Goal: Find specific page/section: Find specific page/section

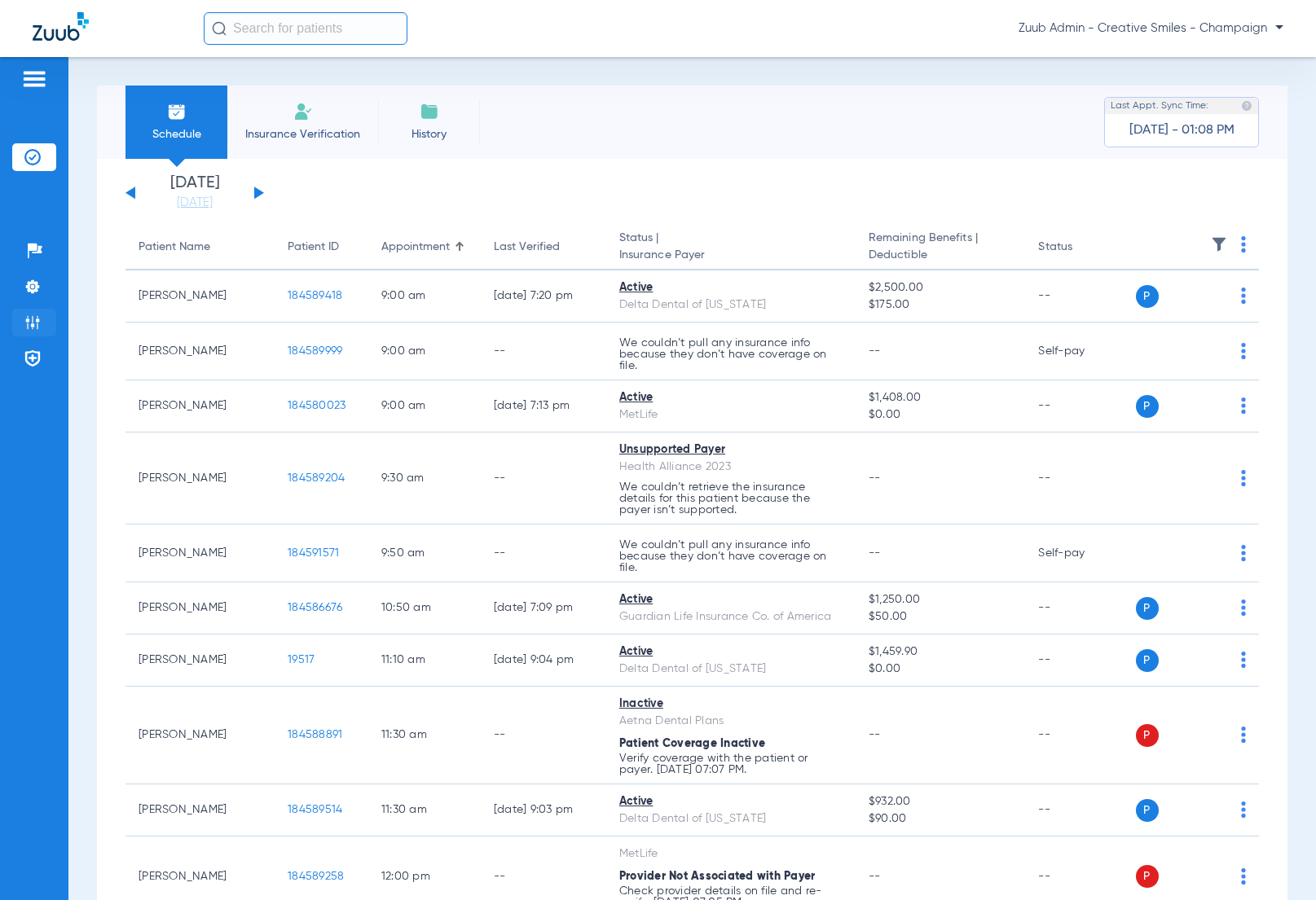
click at [41, 320] on li "Admin" at bounding box center [34, 322] width 44 height 27
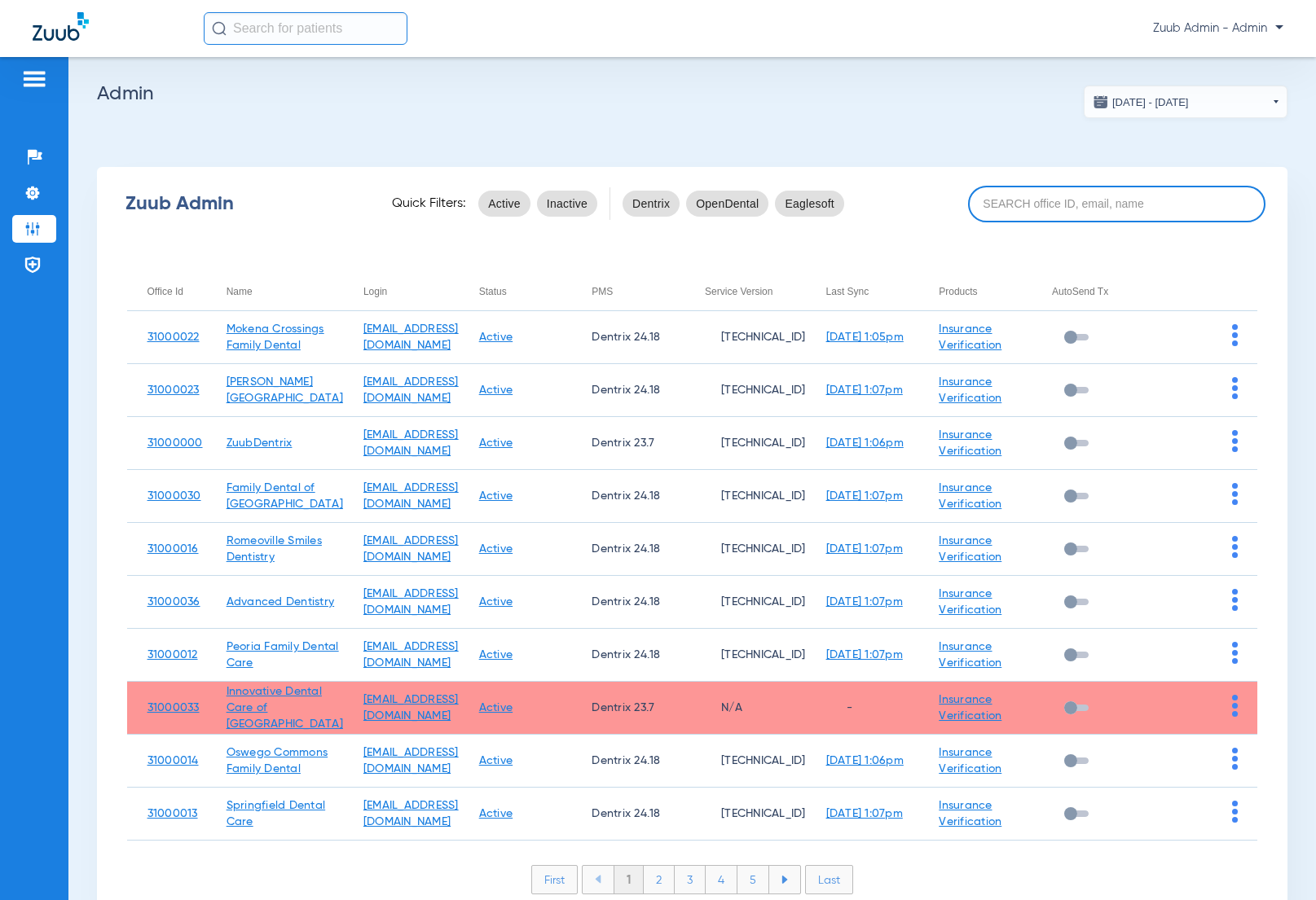
click at [1067, 196] on input at bounding box center [1116, 204] width 297 height 36
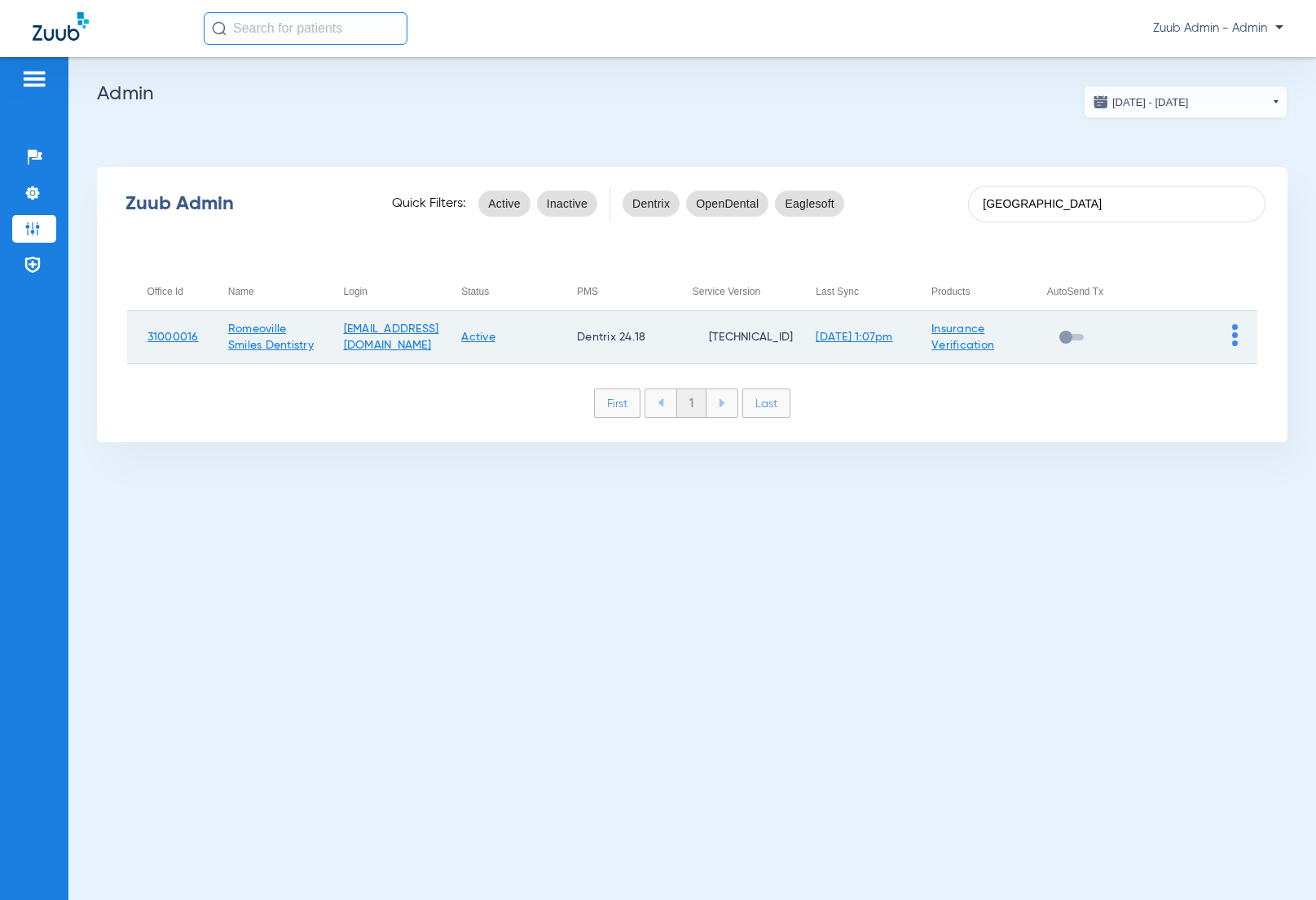
type input "[GEOGRAPHIC_DATA]"
click at [1237, 343] on img at bounding box center [1235, 335] width 5 height 22
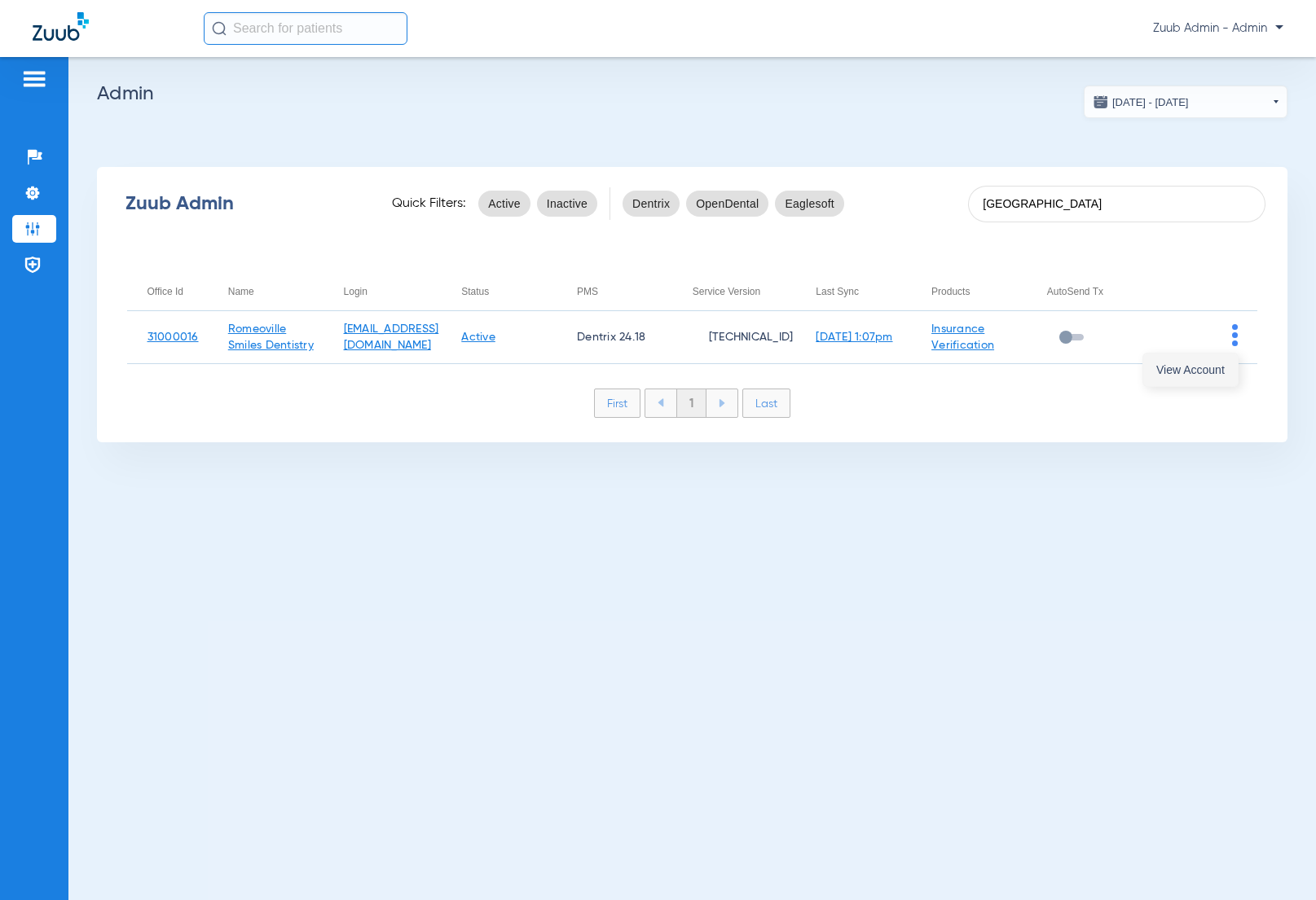
click at [1211, 371] on span "View Account" at bounding box center [1190, 370] width 68 height 12
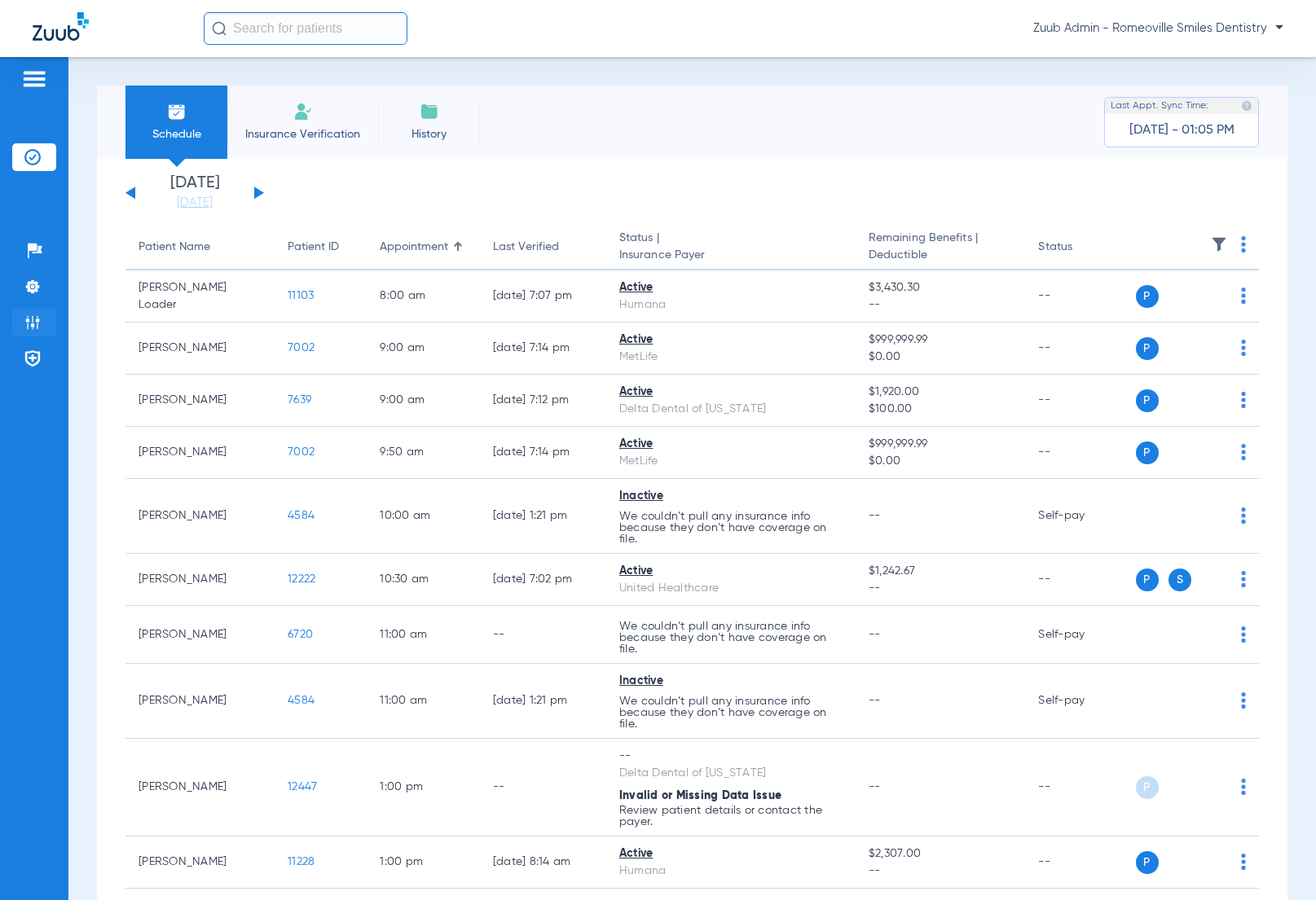
click at [24, 321] on li "Admin" at bounding box center [34, 322] width 44 height 27
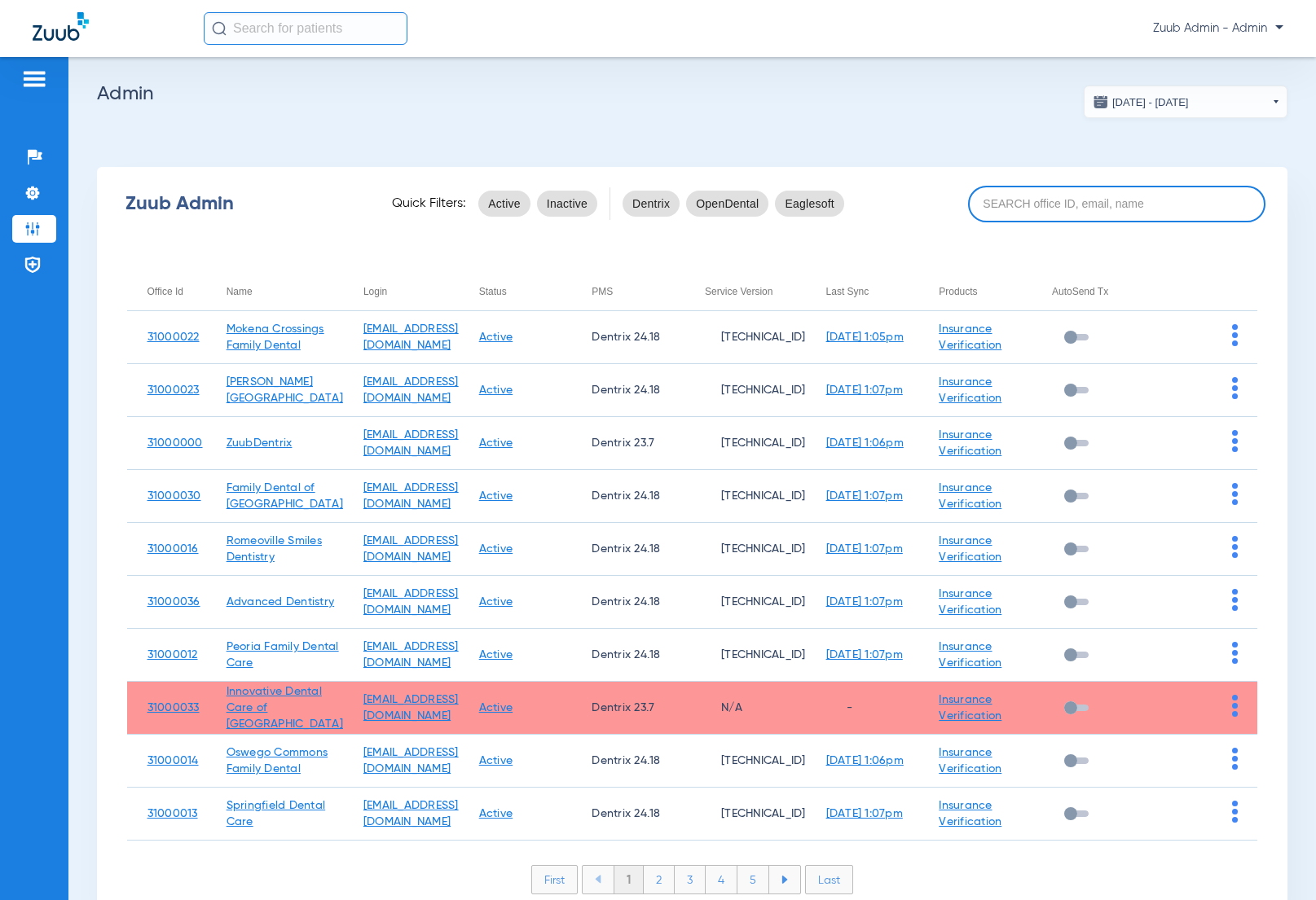
click at [1163, 214] on input at bounding box center [1116, 204] width 297 height 36
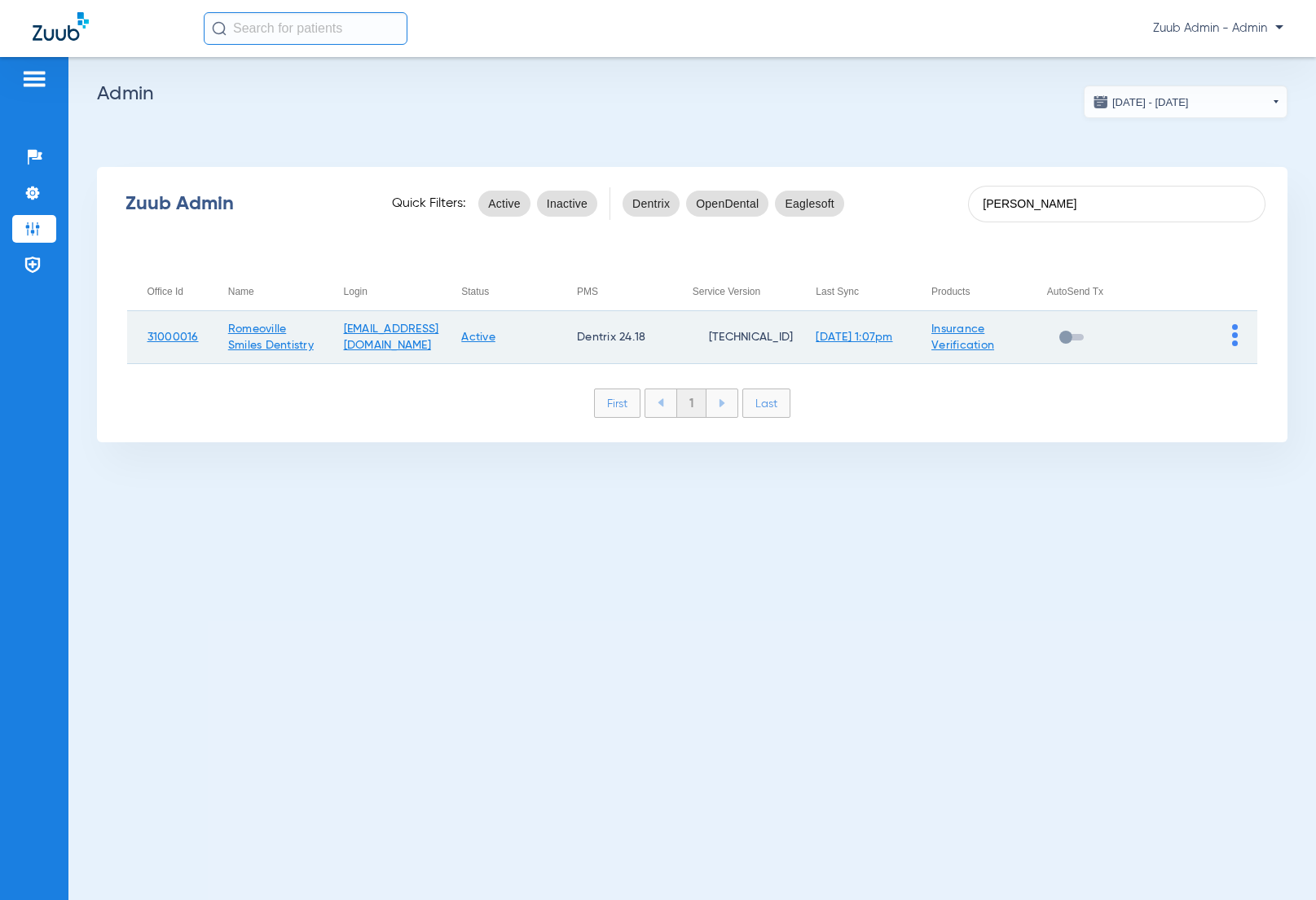
type input "[PERSON_NAME]"
drag, startPoint x: 204, startPoint y: 338, endPoint x: 144, endPoint y: 335, distance: 60.1
click at [144, 335] on tr "31000016 Romeoville Smiles Dentistry [EMAIL_ADDRESS][DOMAIN_NAME] Active Dentri…" at bounding box center [693, 338] width 1131 height 53
copy link "31000016"
